Goal: Find specific page/section: Find specific page/section

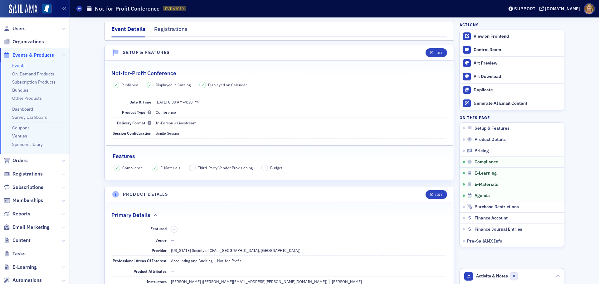
scroll to position [1123, 0]
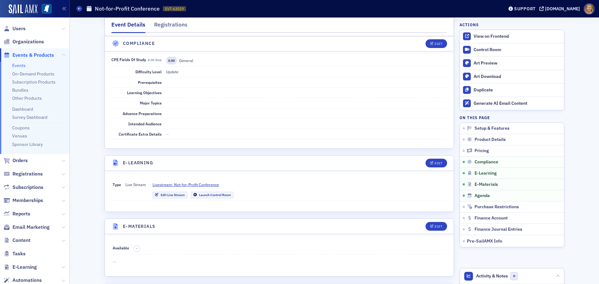
click at [40, 55] on span "Events & Products" at bounding box center [32, 55] width 41 height 7
